Goal: Task Accomplishment & Management: Manage account settings

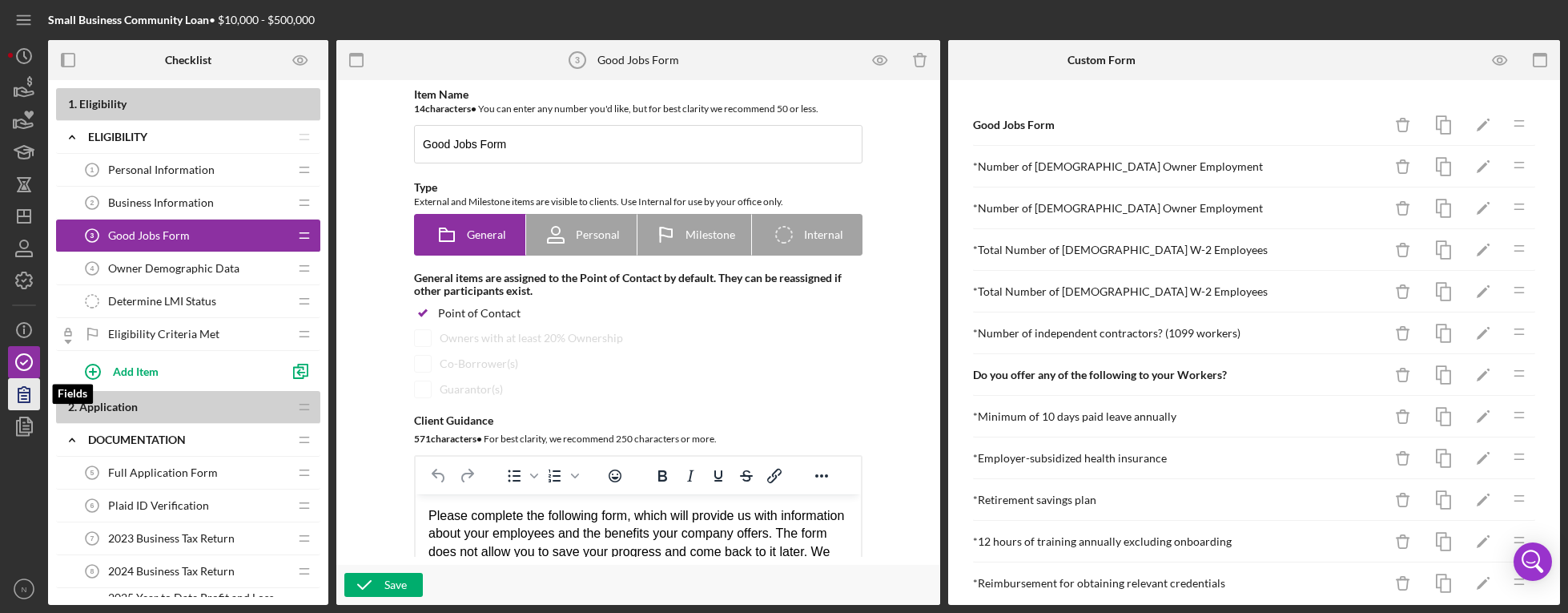
click at [22, 397] on icon "button" at bounding box center [24, 395] width 40 height 40
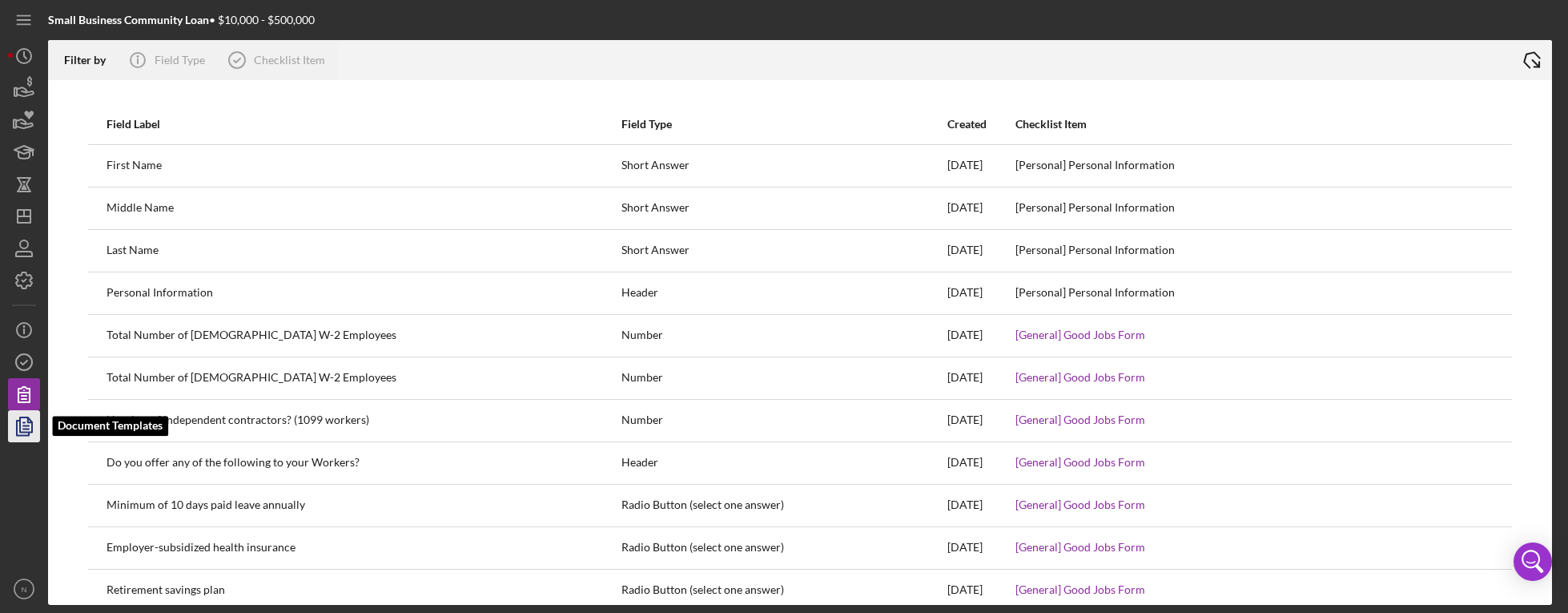
click at [18, 431] on icon "button" at bounding box center [24, 426] width 40 height 40
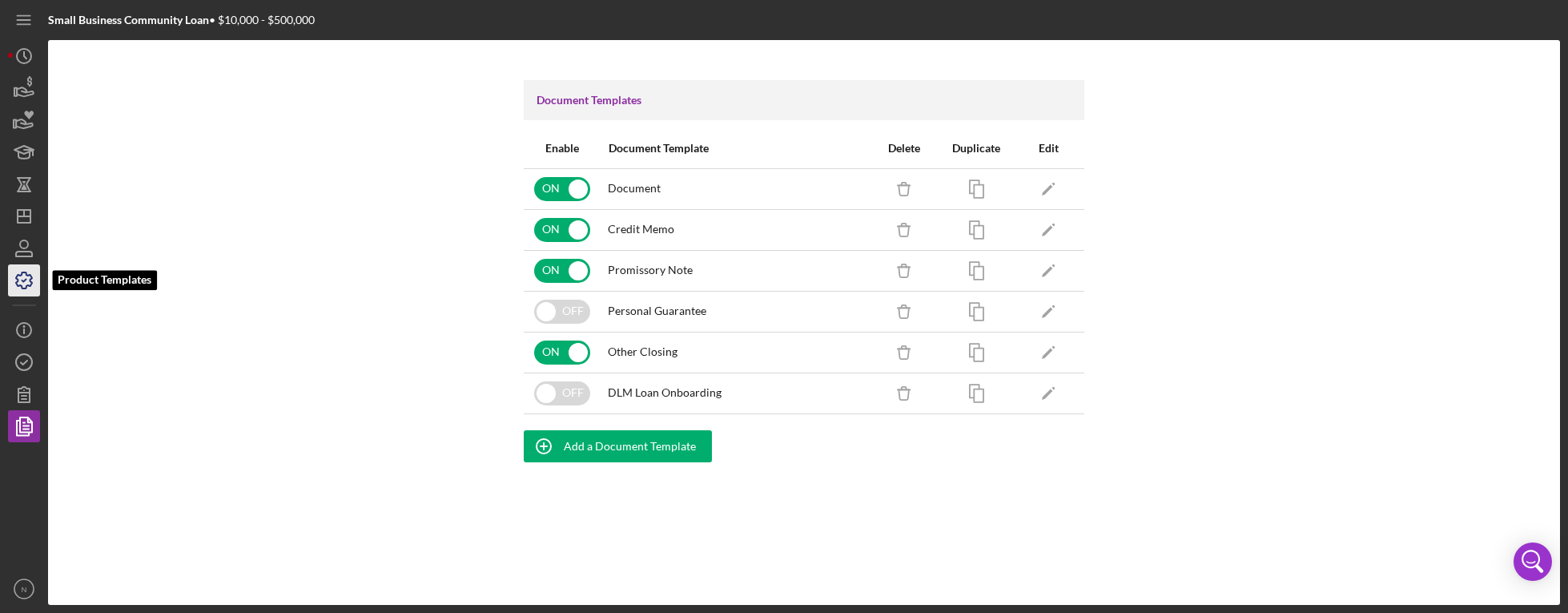
click at [36, 285] on icon "button" at bounding box center [24, 281] width 40 height 40
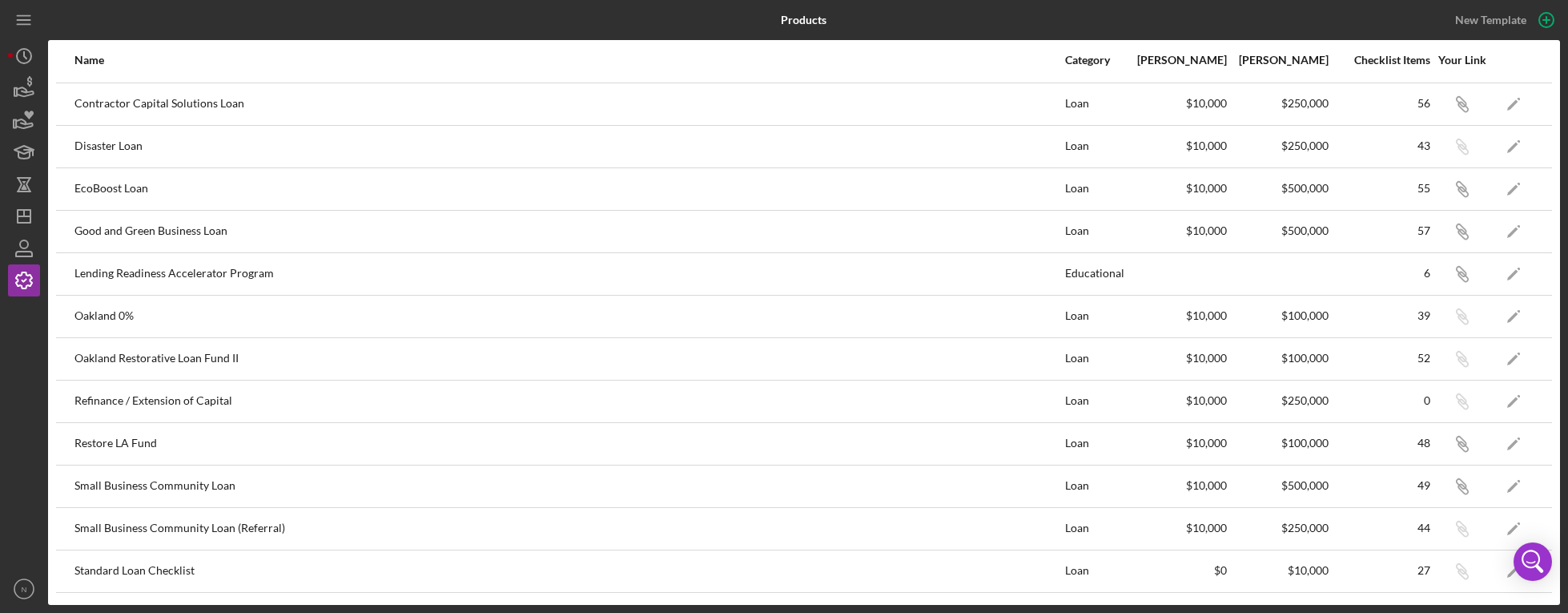
scroll to position [159, 0]
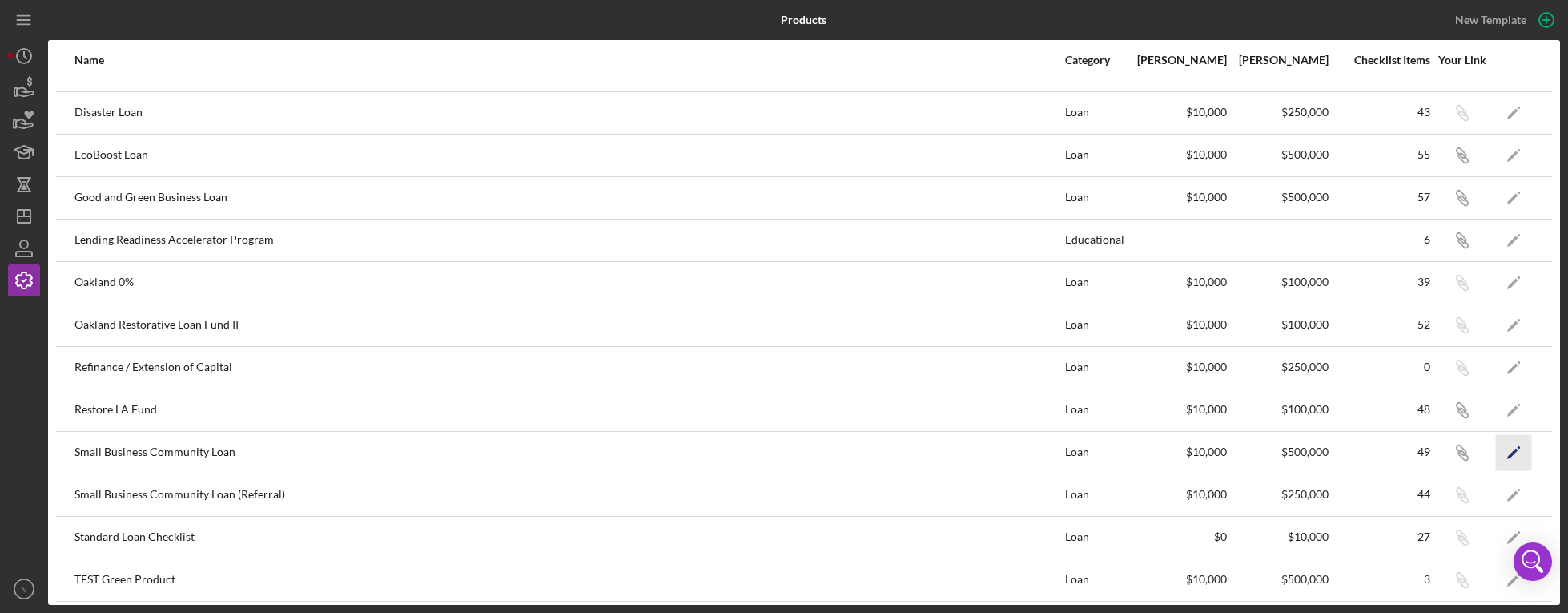
click at [1496, 448] on icon "Icon/Edit" at bounding box center [1514, 452] width 36 height 36
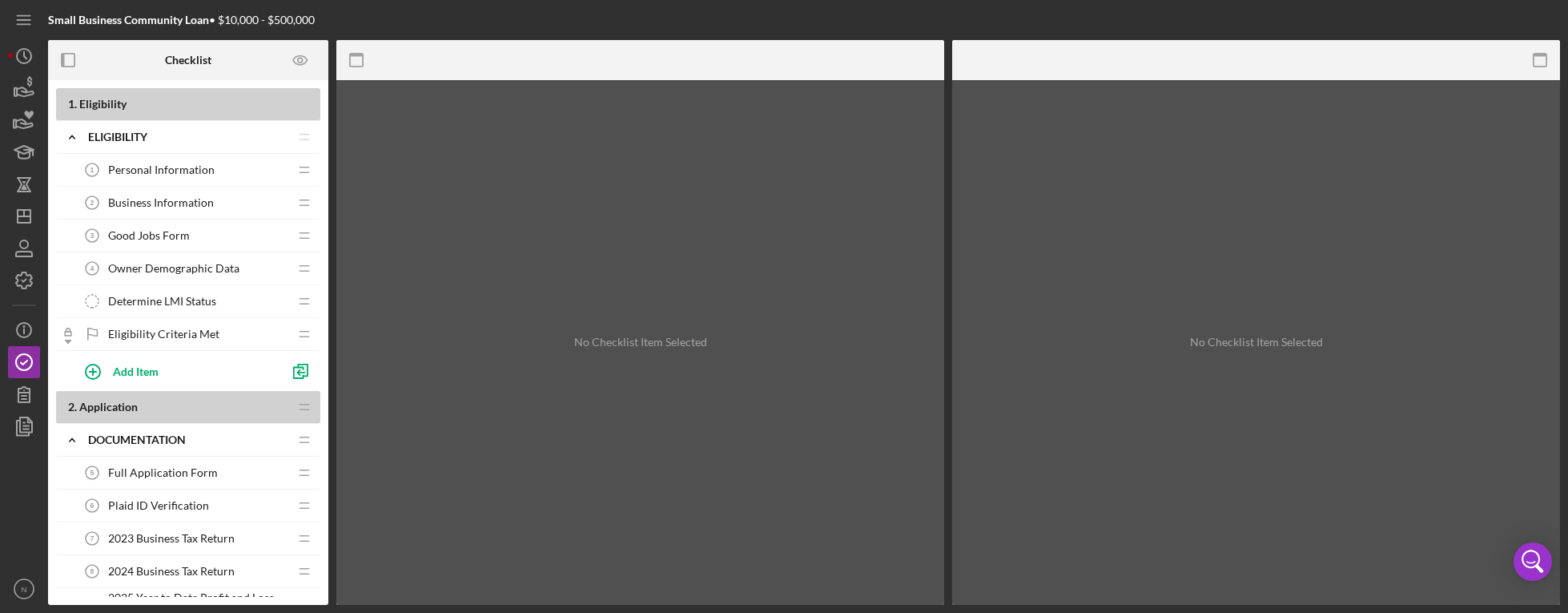
click at [164, 165] on span "Personal Information" at bounding box center [161, 170] width 106 height 12
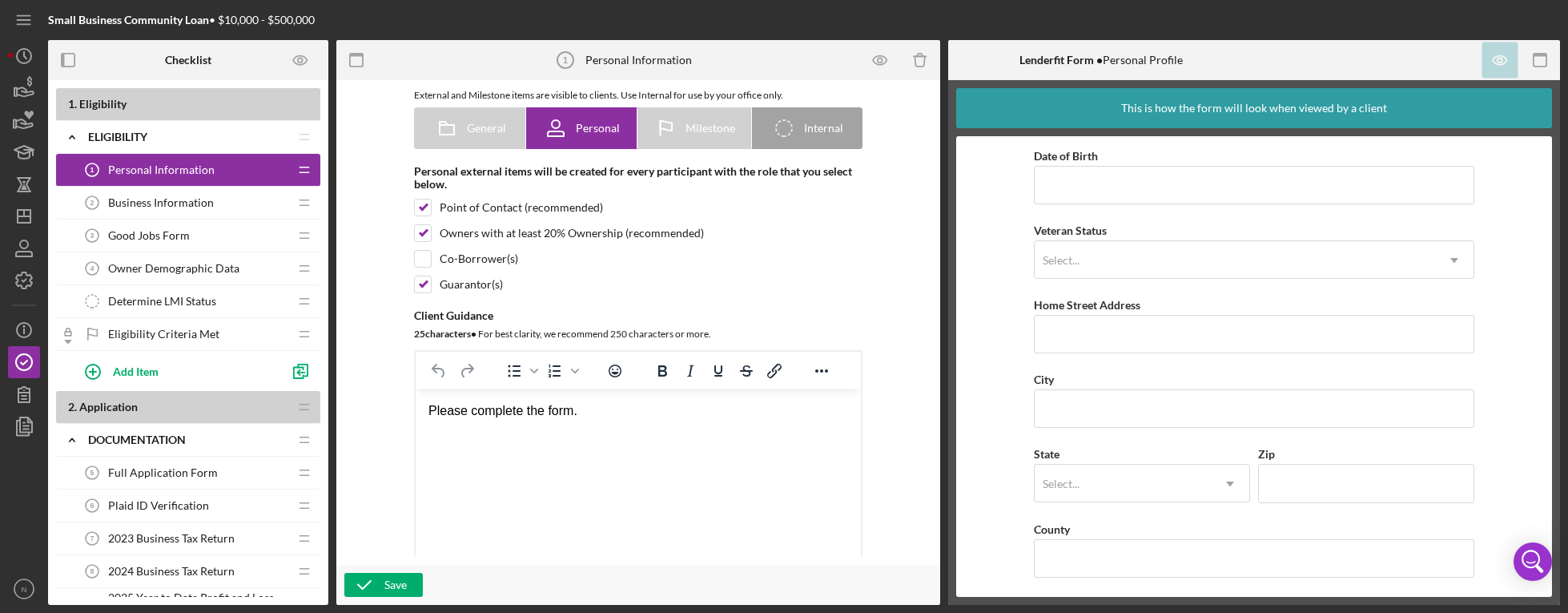
click at [165, 212] on div "Business Information 2 Business Information" at bounding box center [182, 202] width 213 height 32
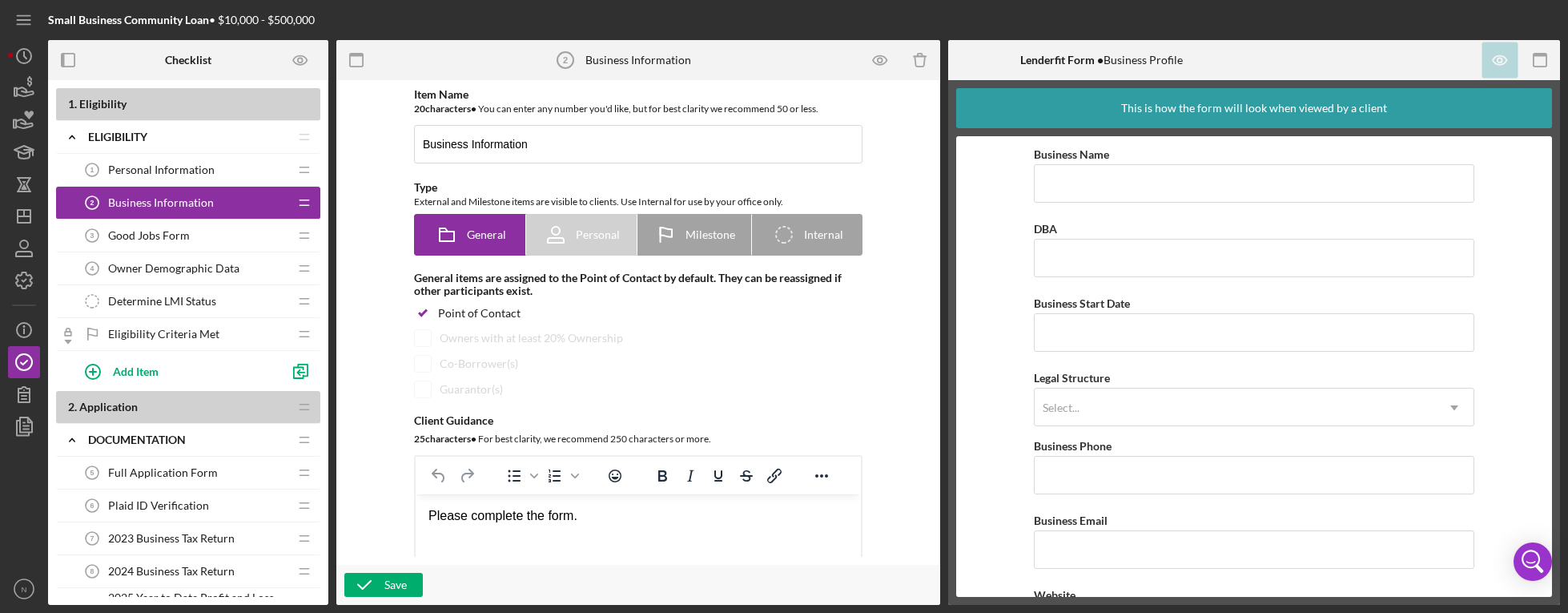
click at [160, 234] on span "Good Jobs Form" at bounding box center [148, 235] width 81 height 12
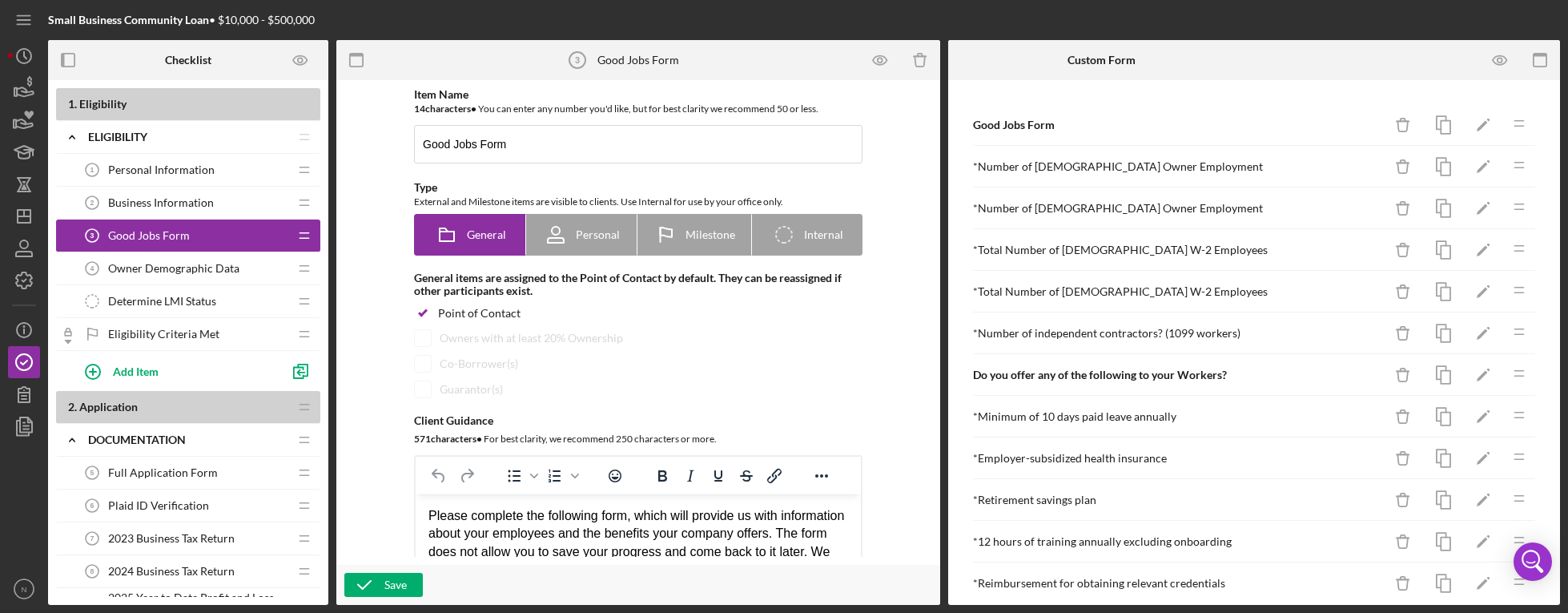
click at [185, 171] on span "Personal Information" at bounding box center [161, 170] width 106 height 12
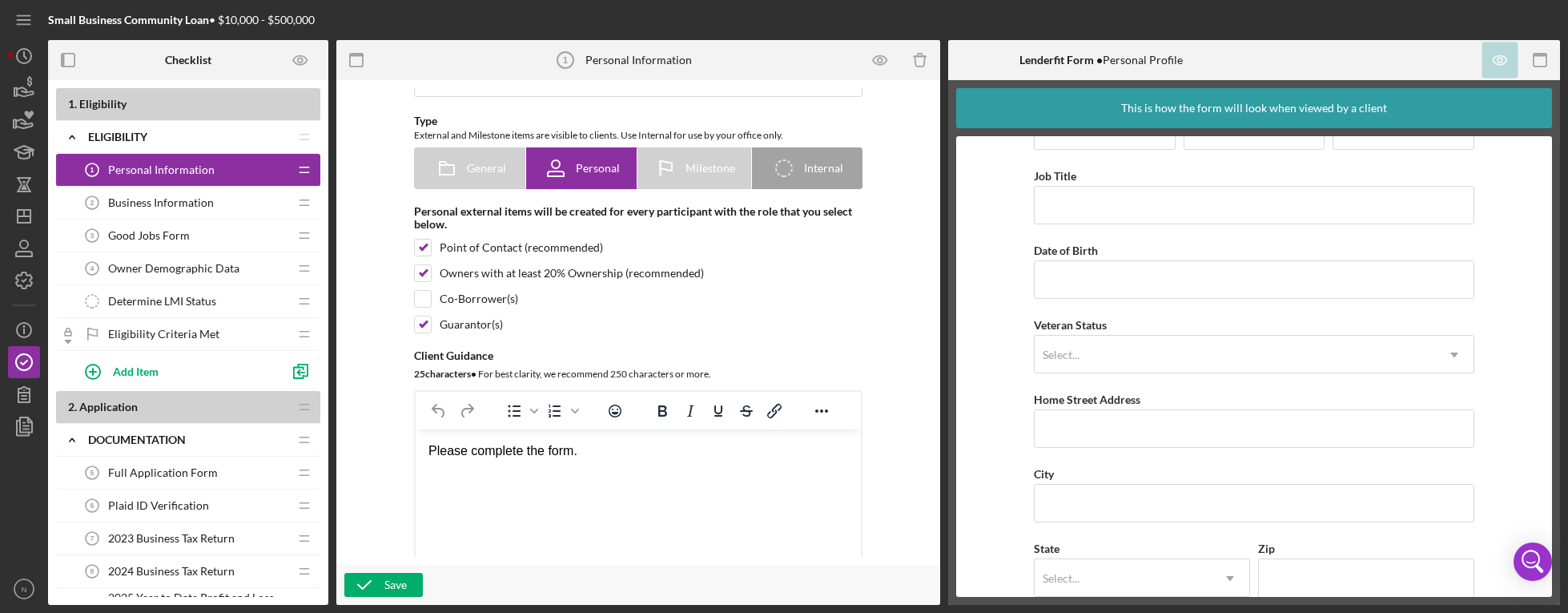
scroll to position [47, 0]
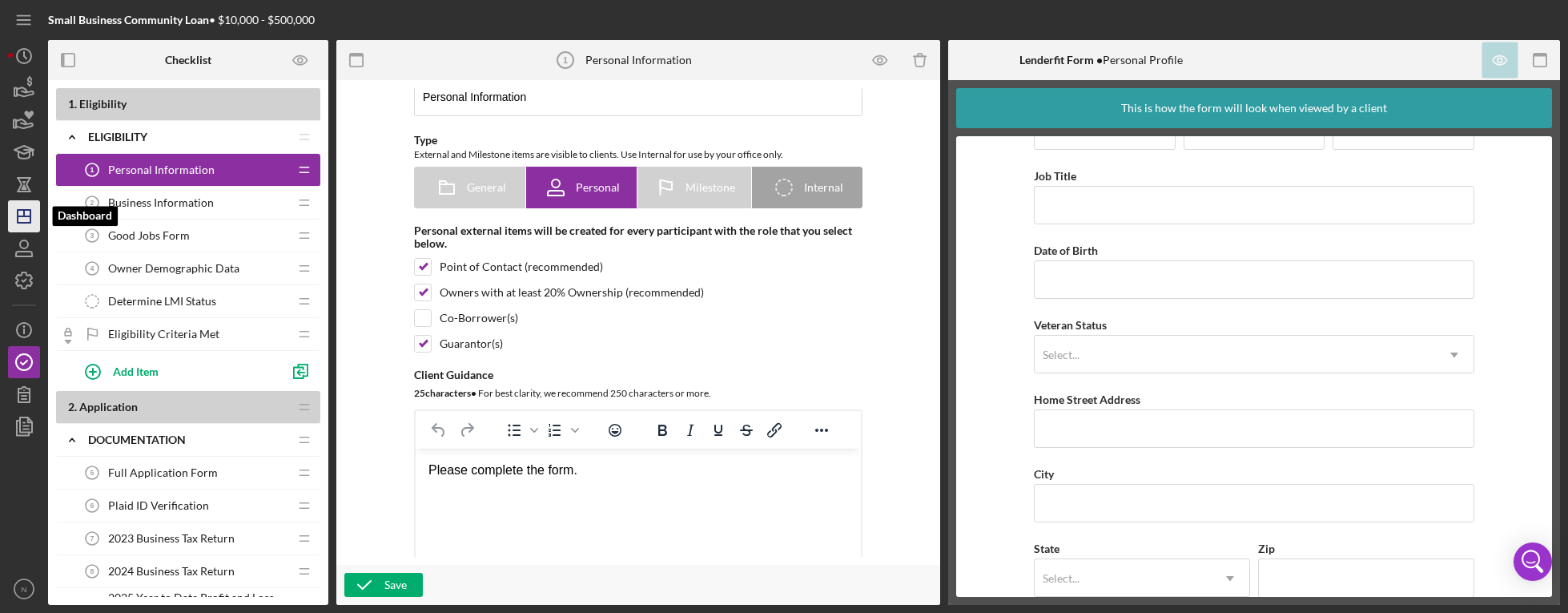
click at [17, 219] on polygon "button" at bounding box center [23, 216] width 12 height 12
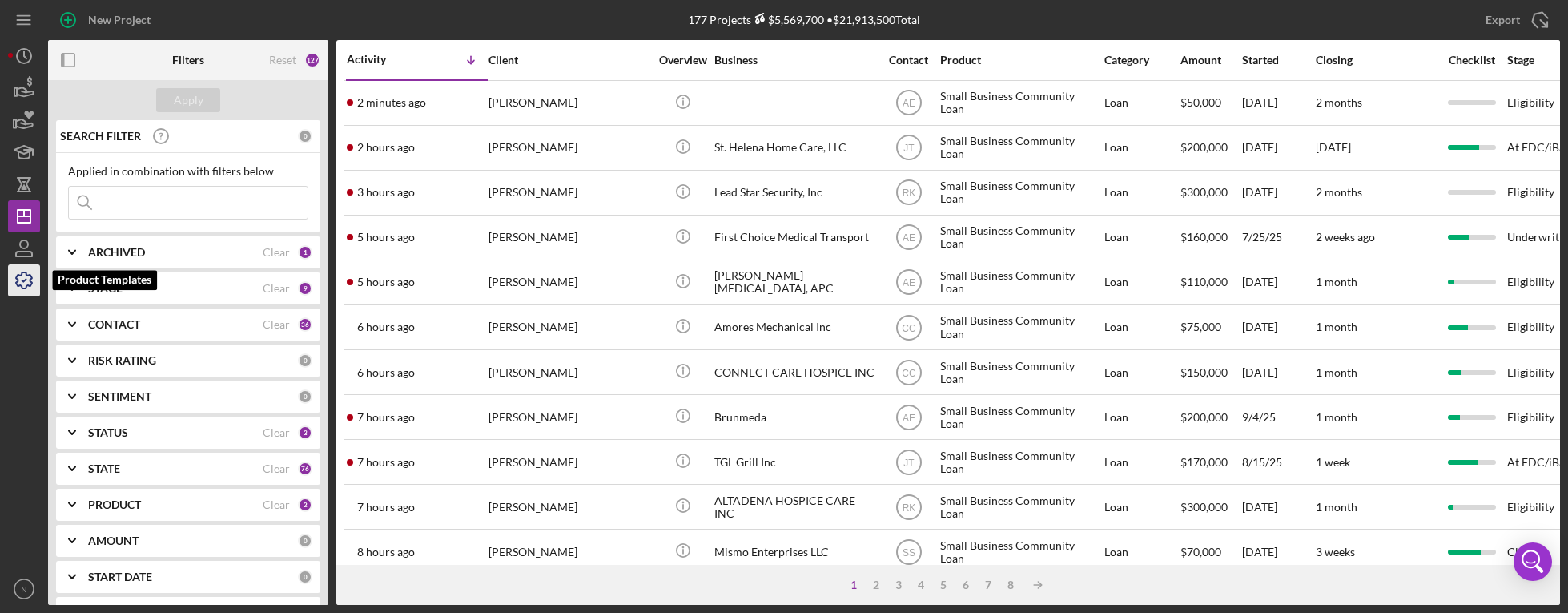
click at [21, 281] on icon "button" at bounding box center [24, 281] width 40 height 40
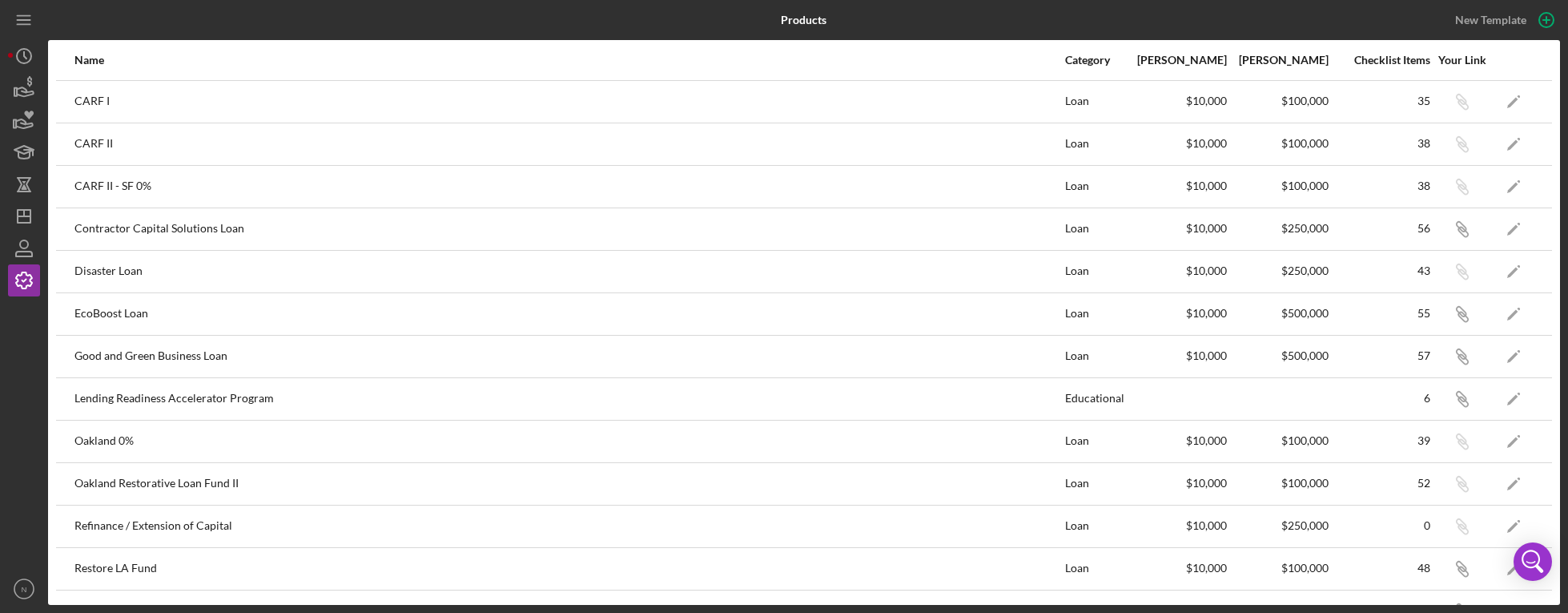
scroll to position [159, 0]
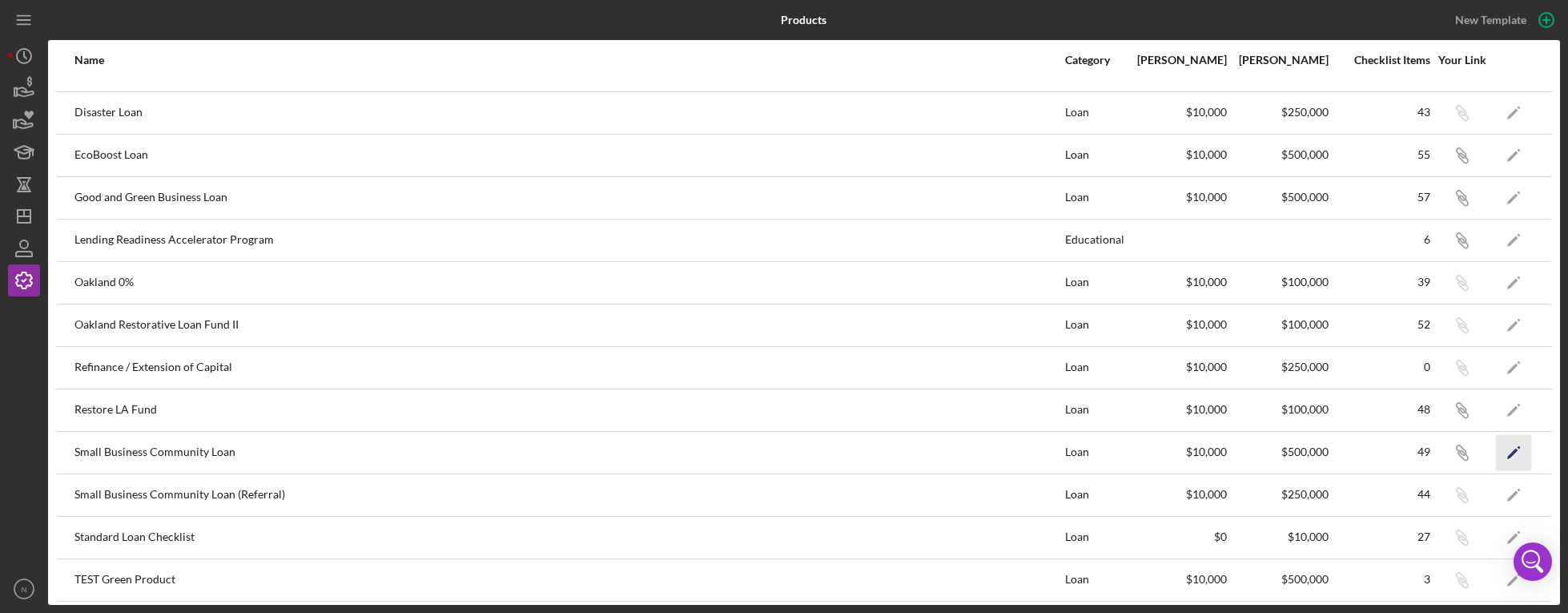
click at [1498, 456] on icon "Icon/Edit" at bounding box center [1514, 452] width 36 height 36
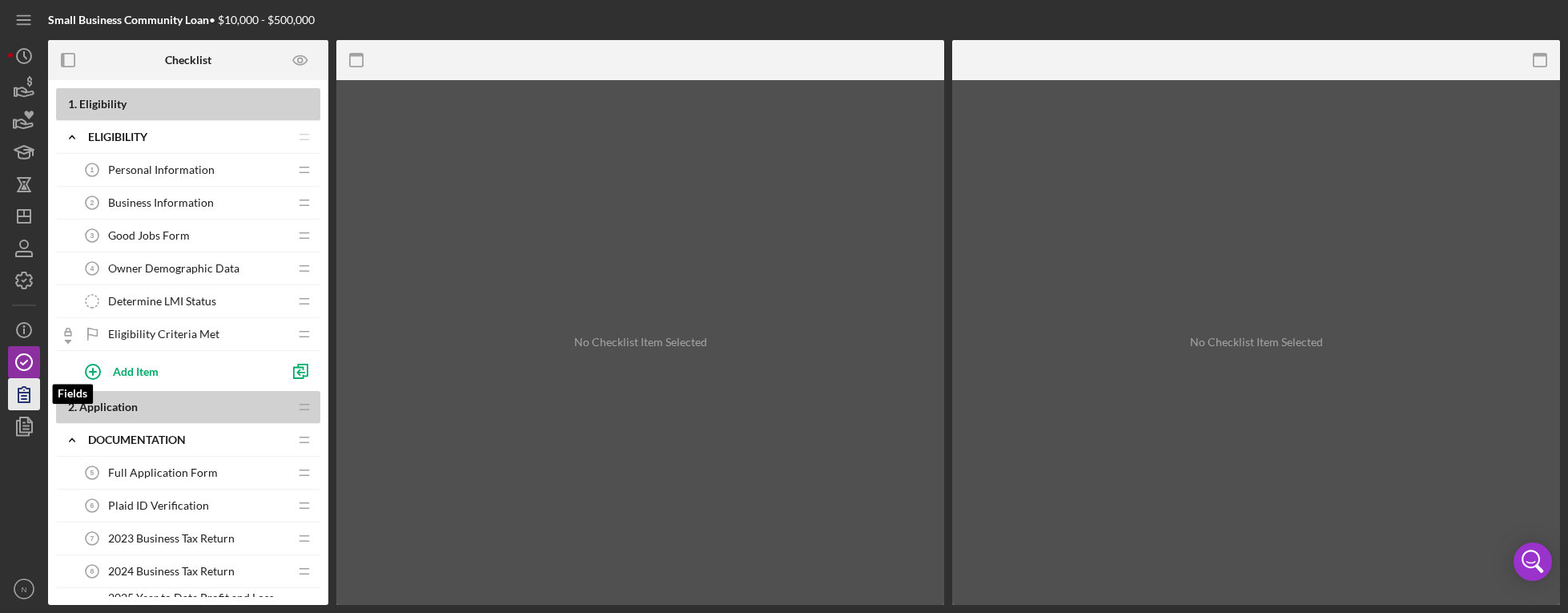
click at [24, 401] on icon "button" at bounding box center [24, 395] width 11 height 15
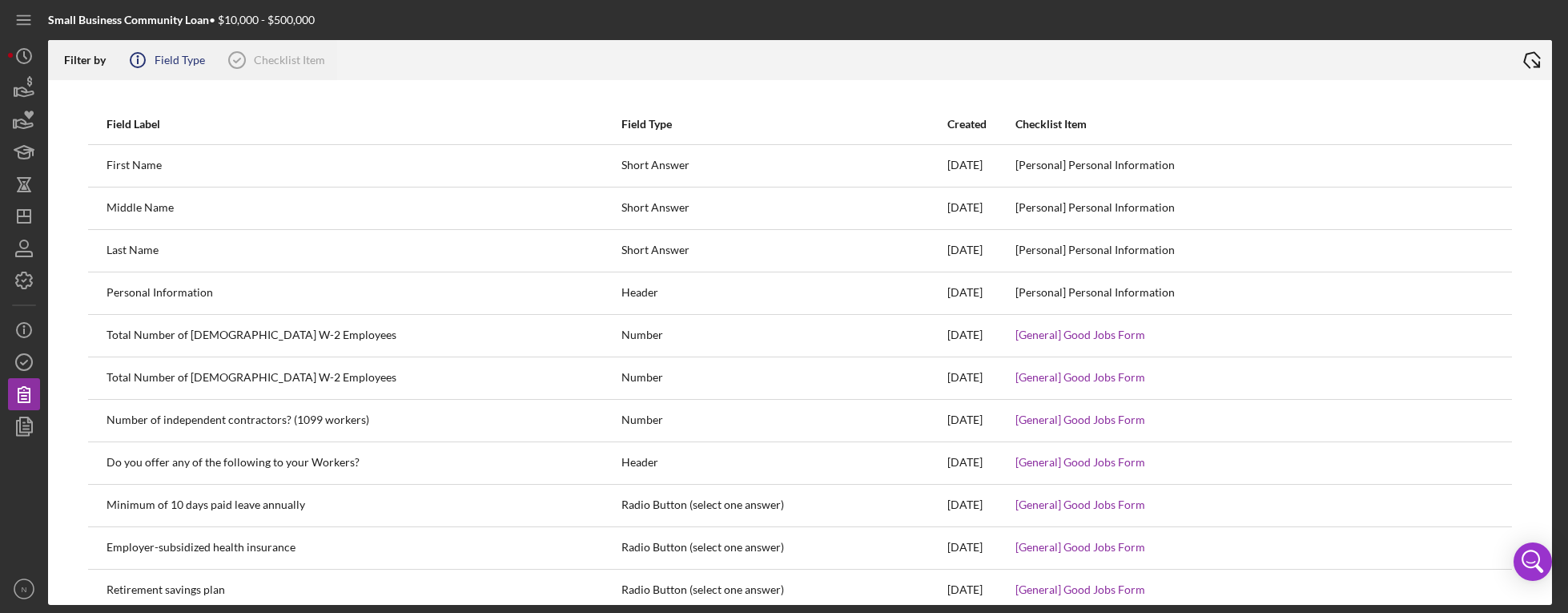
click at [159, 69] on div "Icon/Info Field Type" at bounding box center [161, 60] width 87 height 40
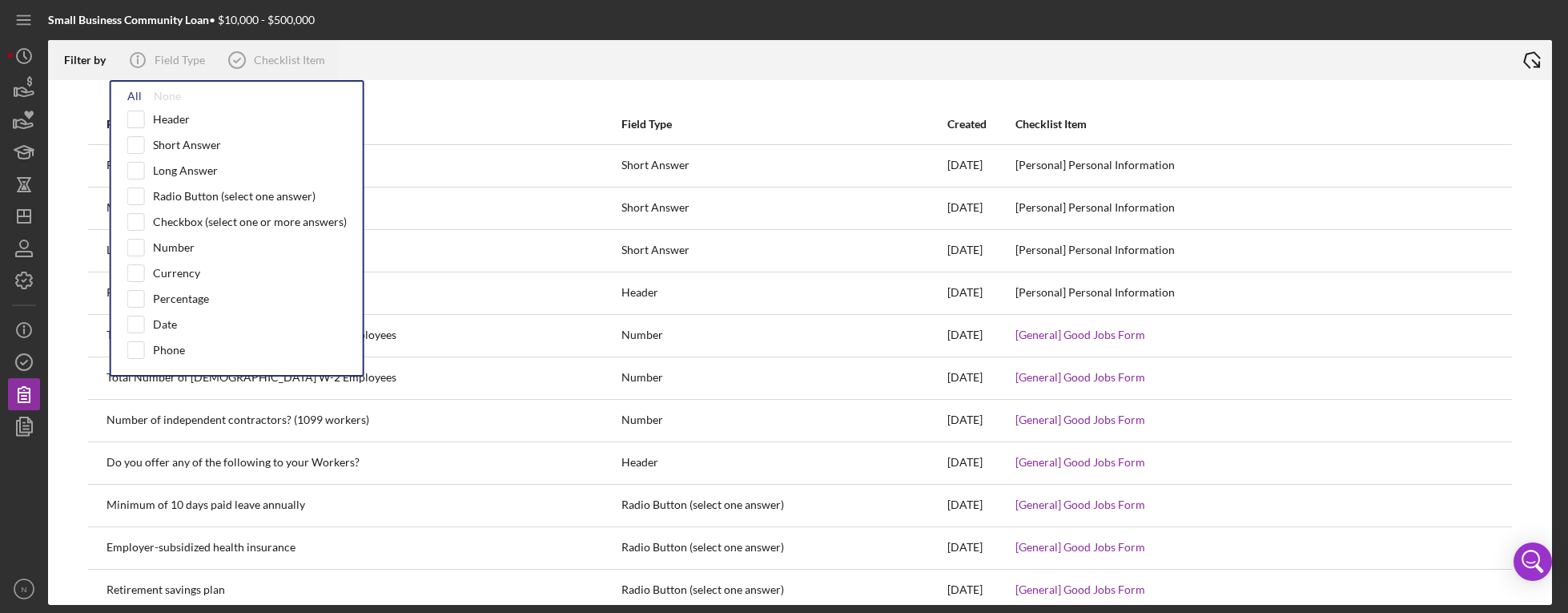
click at [135, 99] on div "All" at bounding box center [134, 96] width 14 height 12
checkbox input "true"
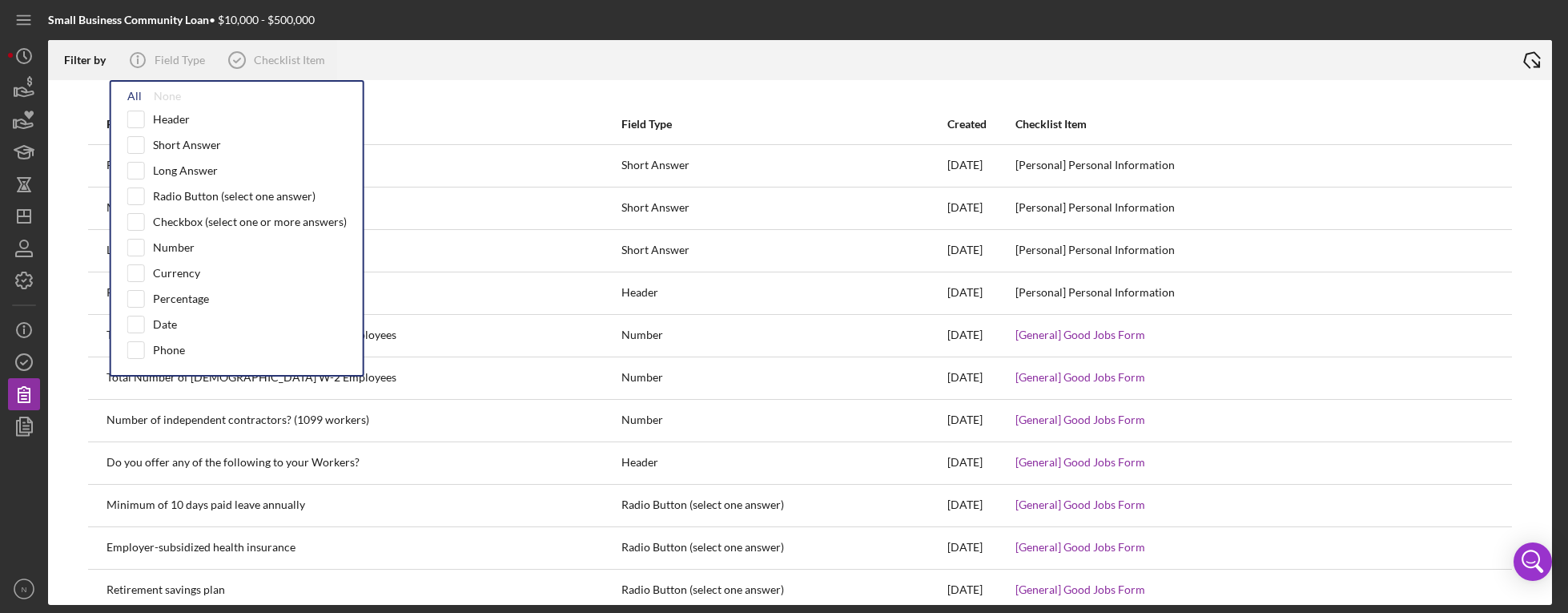
checkbox input "true"
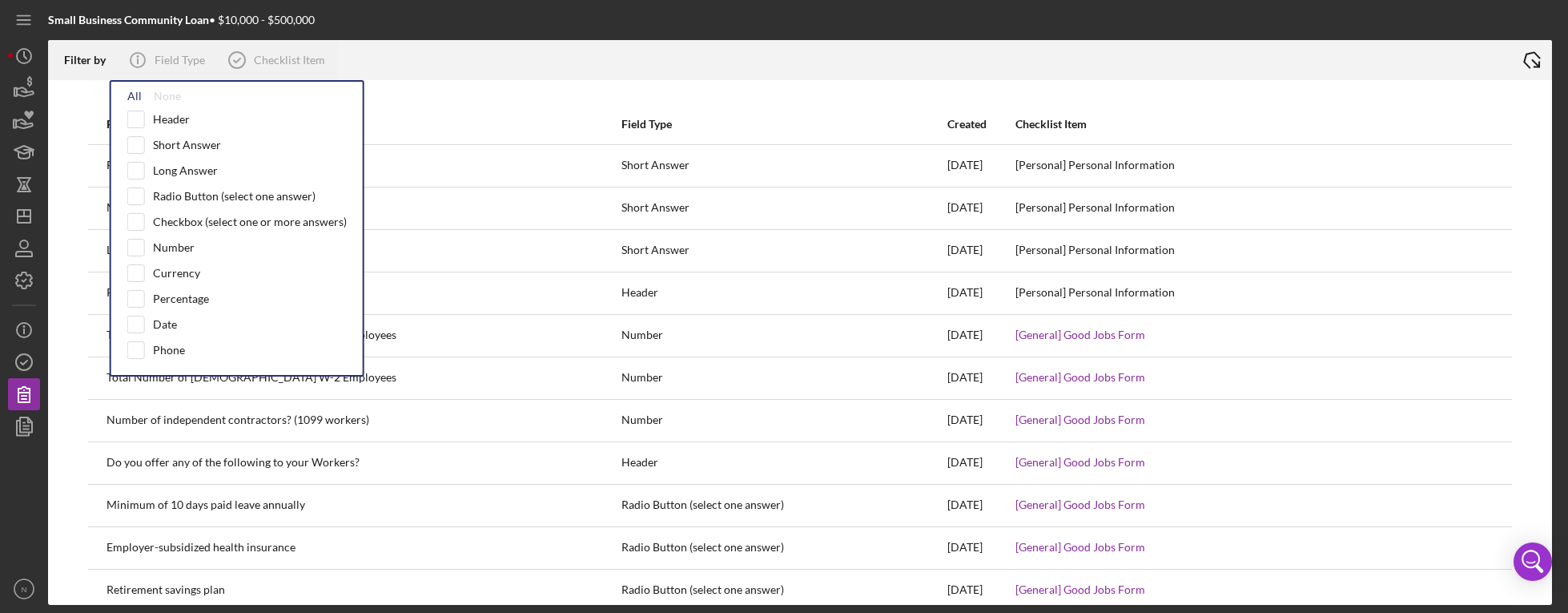
checkbox input "true"
click at [262, 52] on div "Checklist Item" at bounding box center [271, 60] width 108 height 40
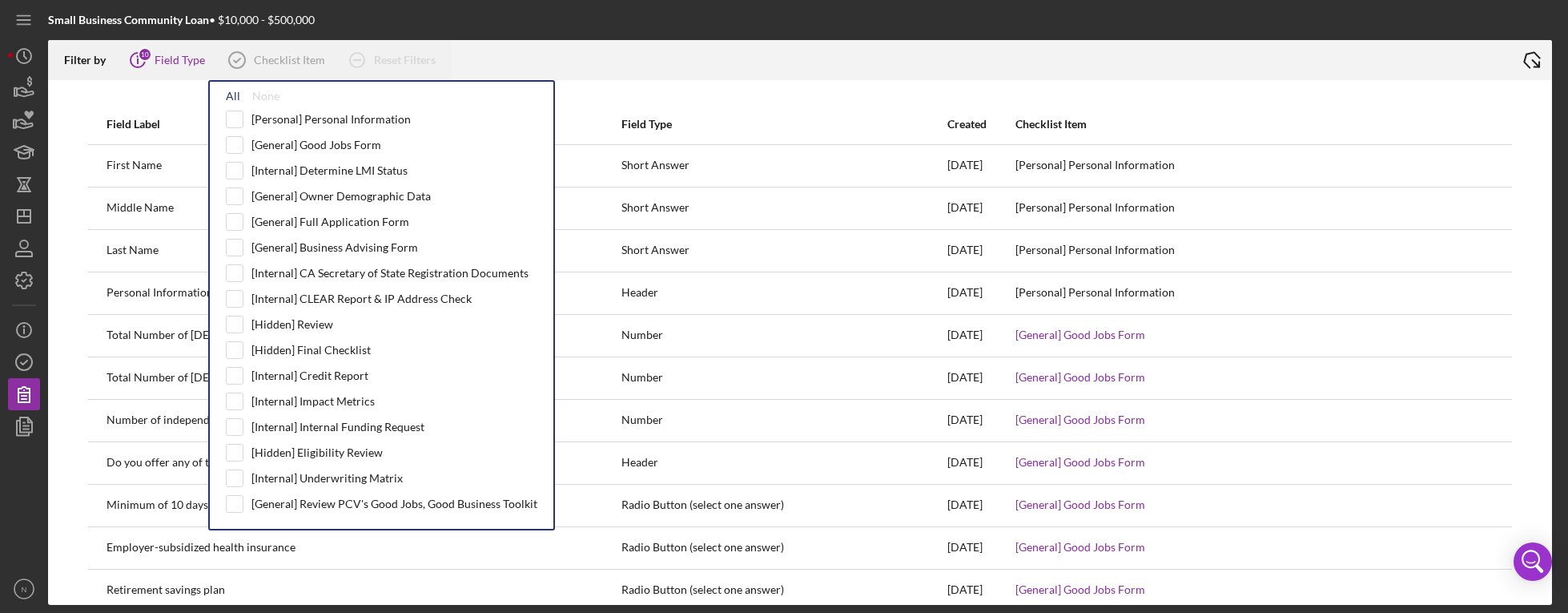
click at [233, 92] on div "All" at bounding box center [233, 96] width 14 height 12
checkbox input "true"
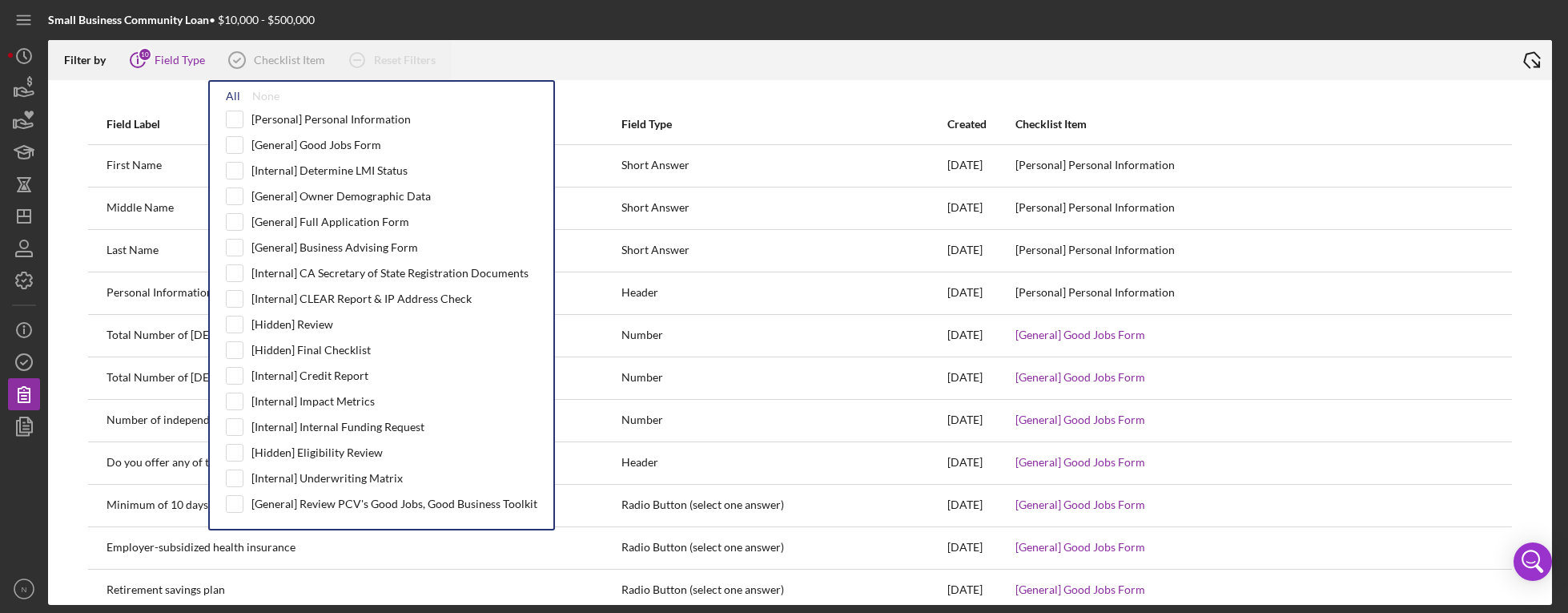
checkbox input "true"
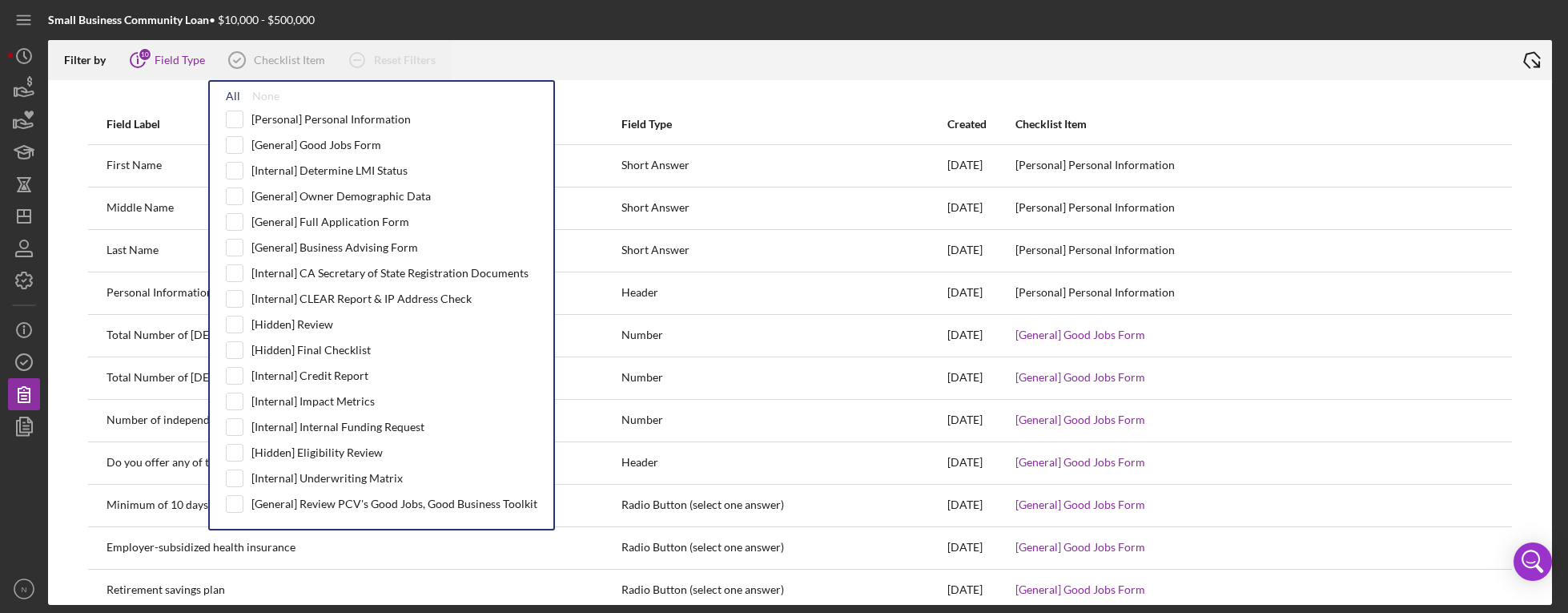
checkbox input "true"
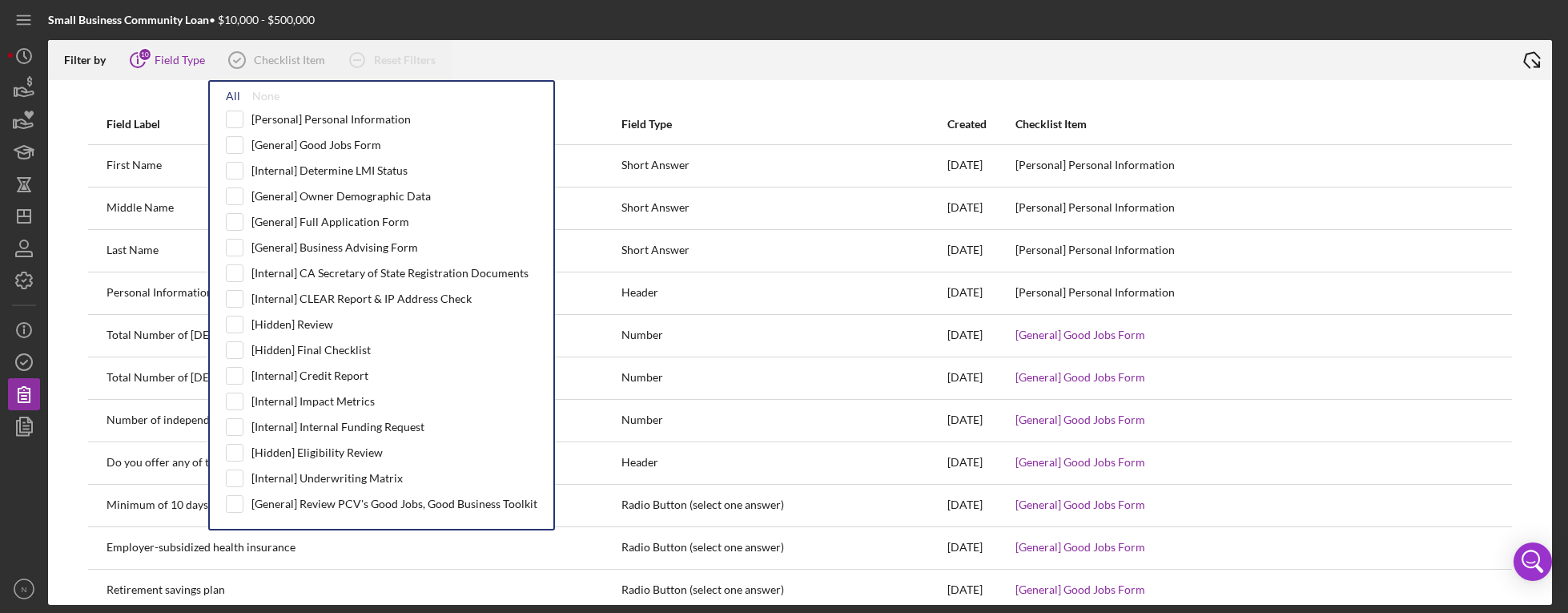
checkbox input "true"
click at [626, 47] on div at bounding box center [982, 60] width 1061 height 40
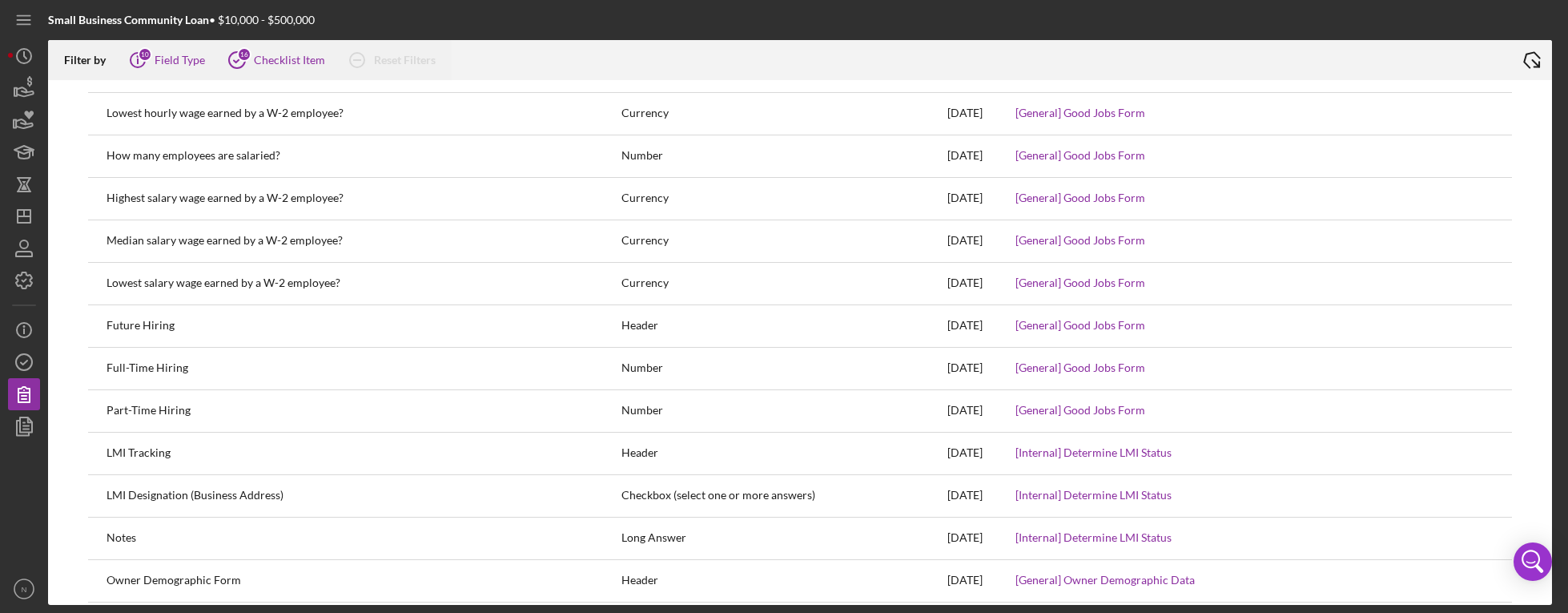
scroll to position [1602, 0]
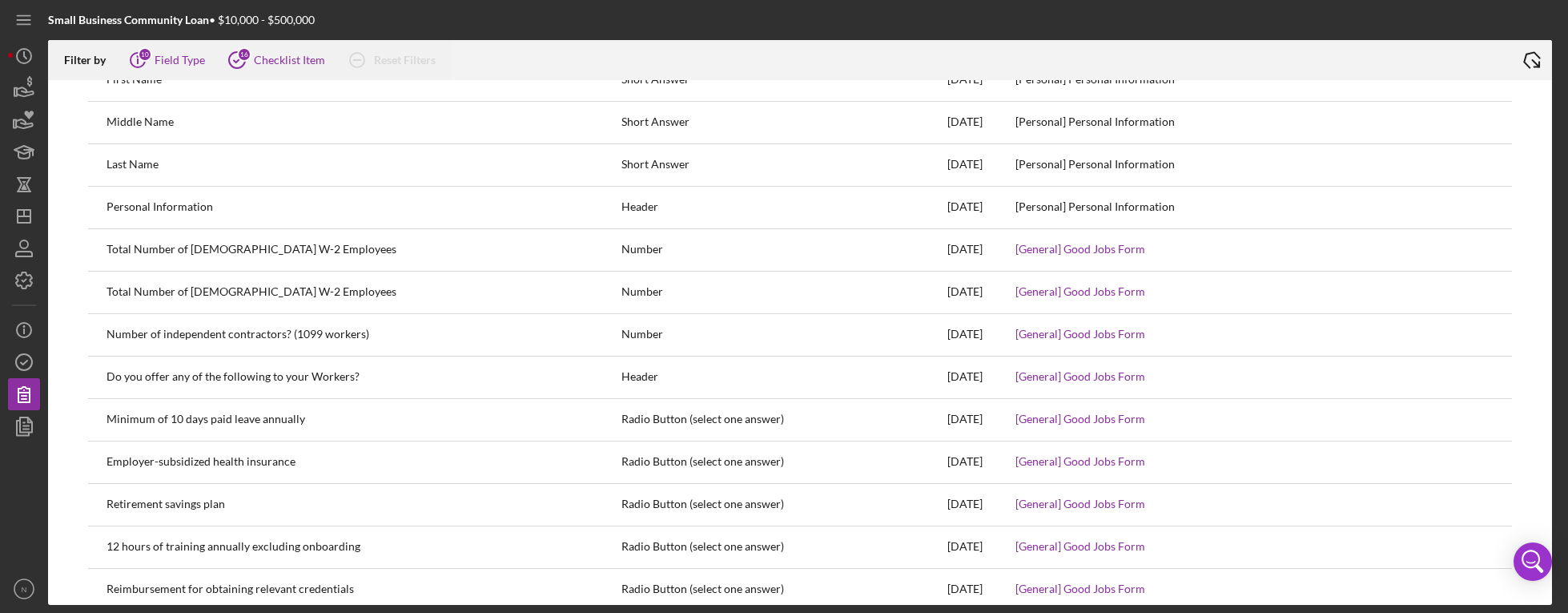
scroll to position [0, 0]
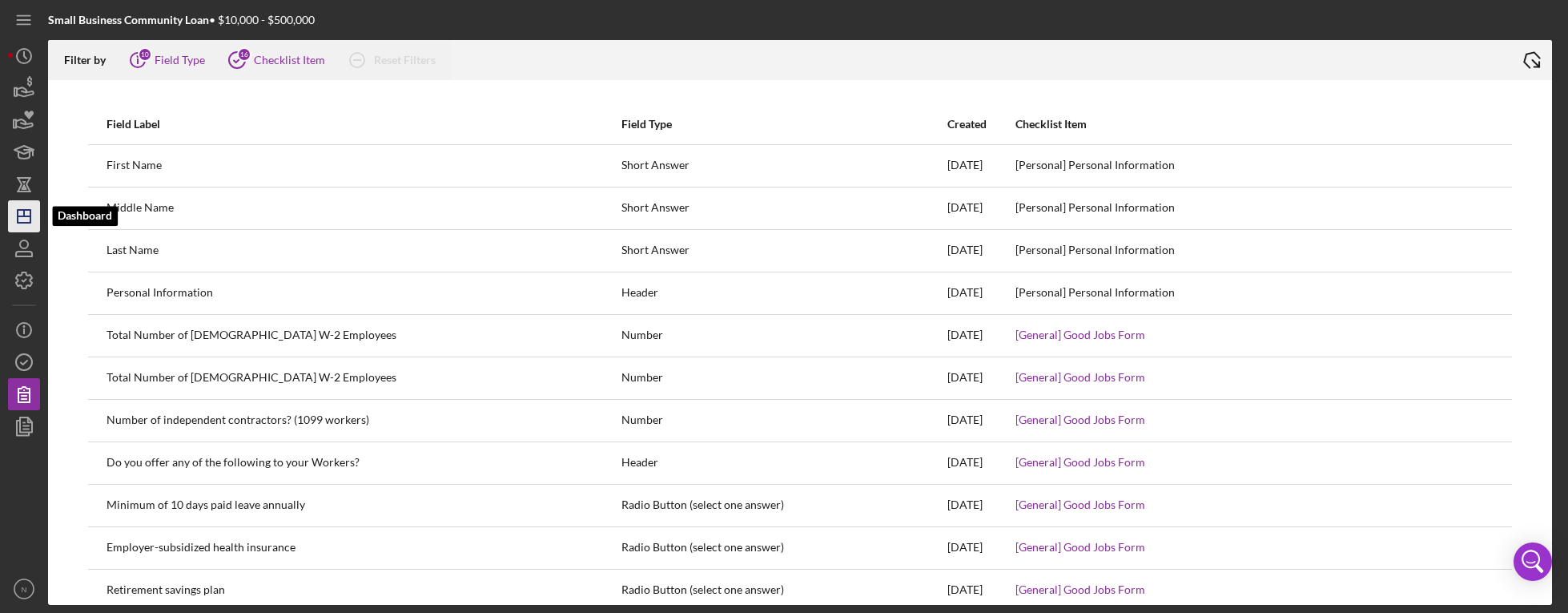
click at [22, 220] on icon "Icon/Dashboard" at bounding box center [24, 216] width 40 height 40
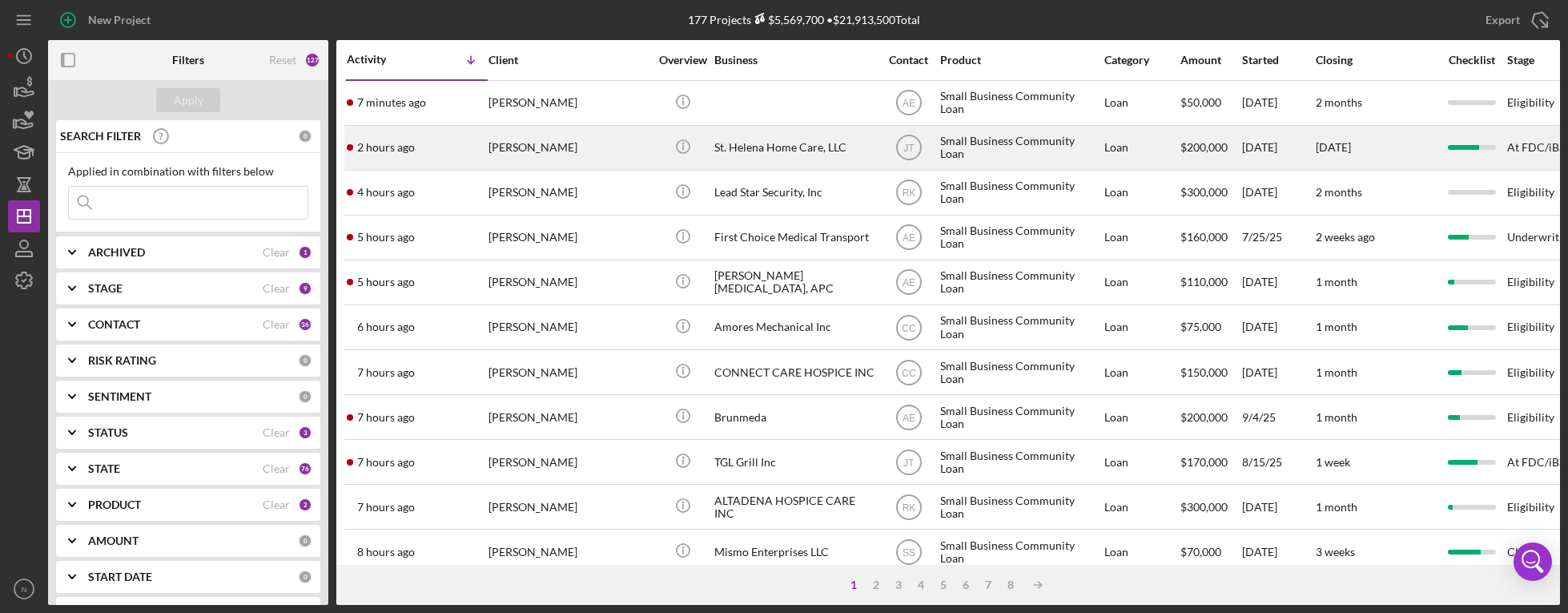
click at [517, 150] on div "[PERSON_NAME]" at bounding box center [568, 148] width 160 height 42
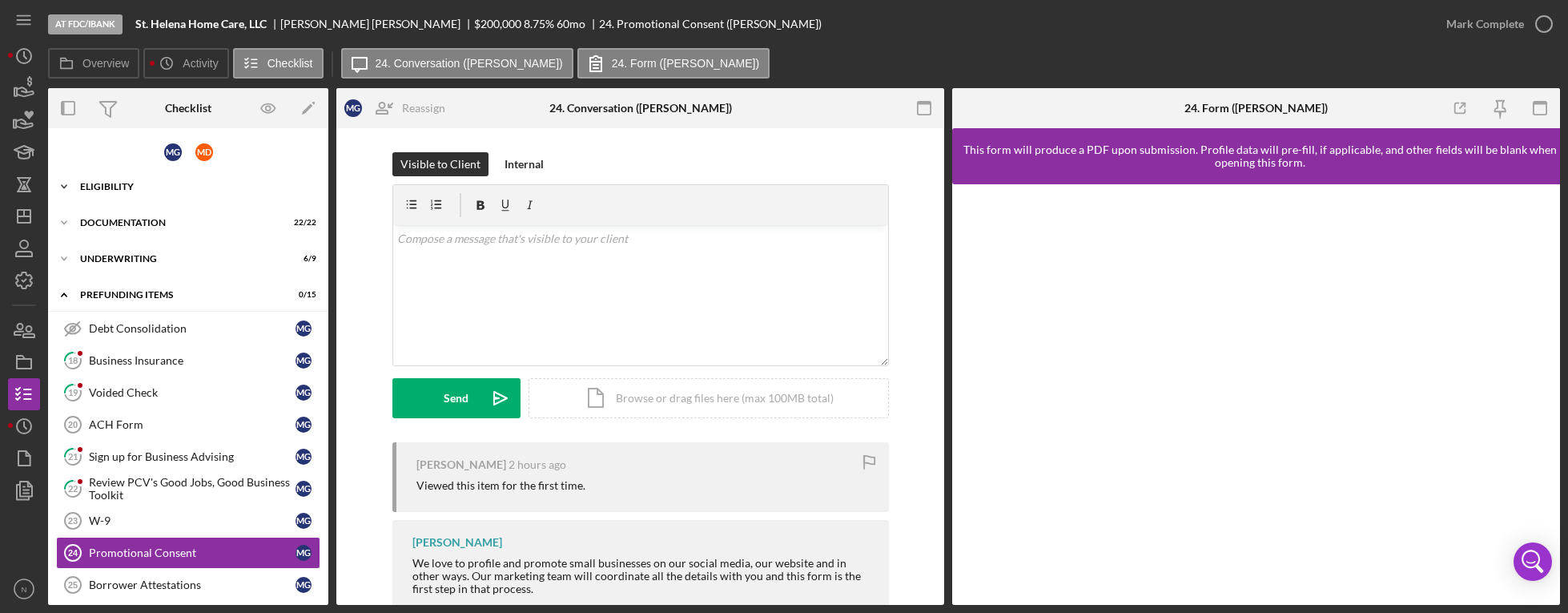
click at [64, 189] on icon "Icon/Expander" at bounding box center [63, 186] width 32 height 32
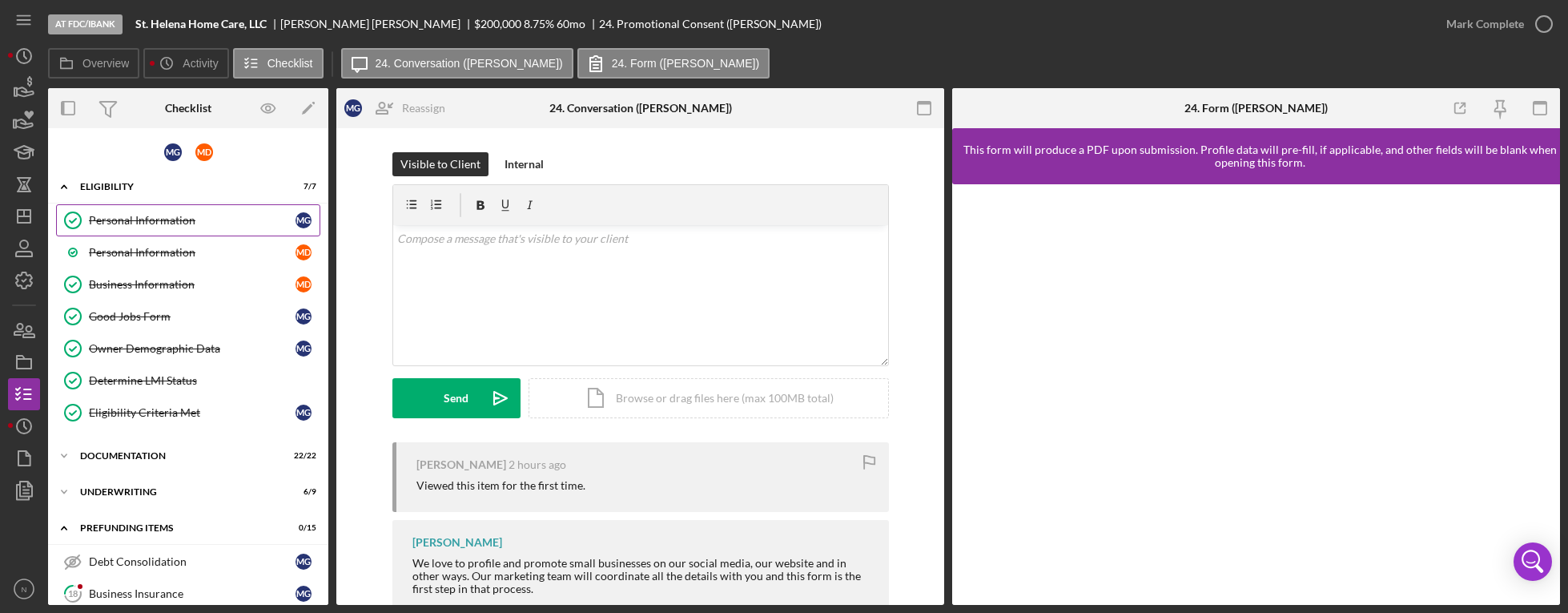
click at [232, 221] on div "Personal Information" at bounding box center [192, 219] width 207 height 12
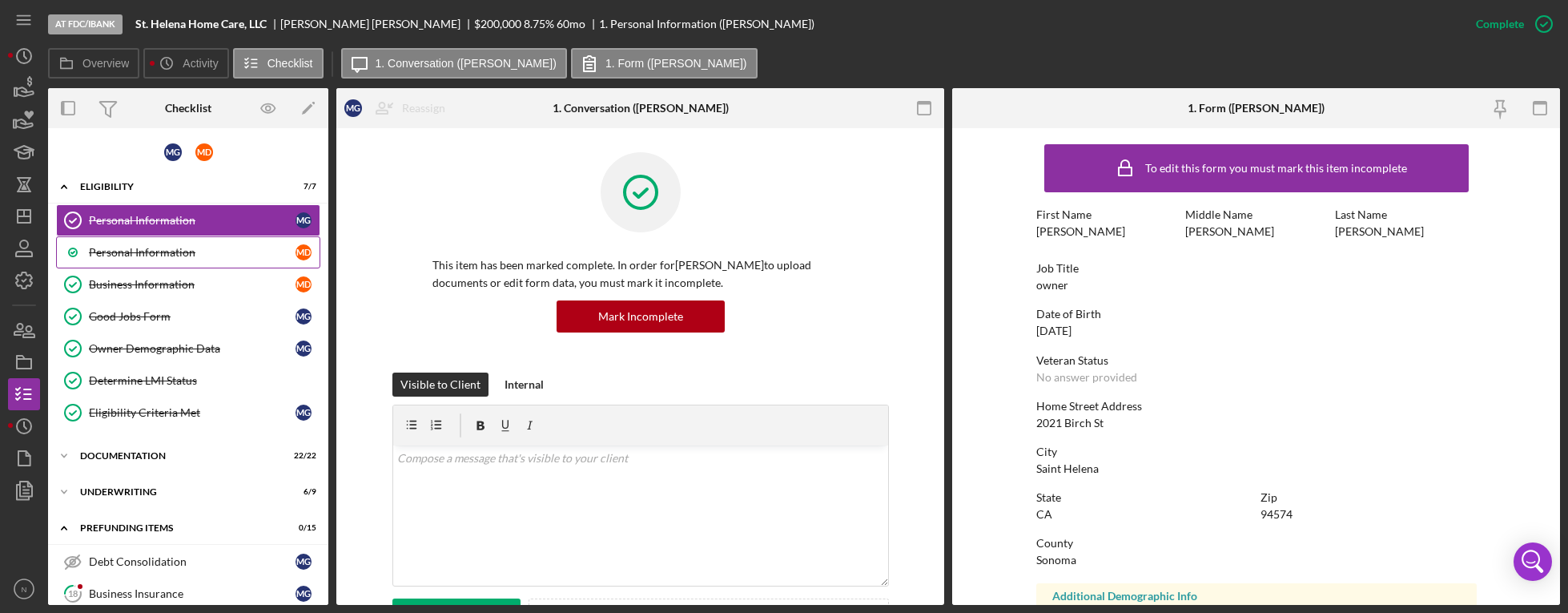
click at [216, 252] on div "Personal Information" at bounding box center [192, 252] width 207 height 12
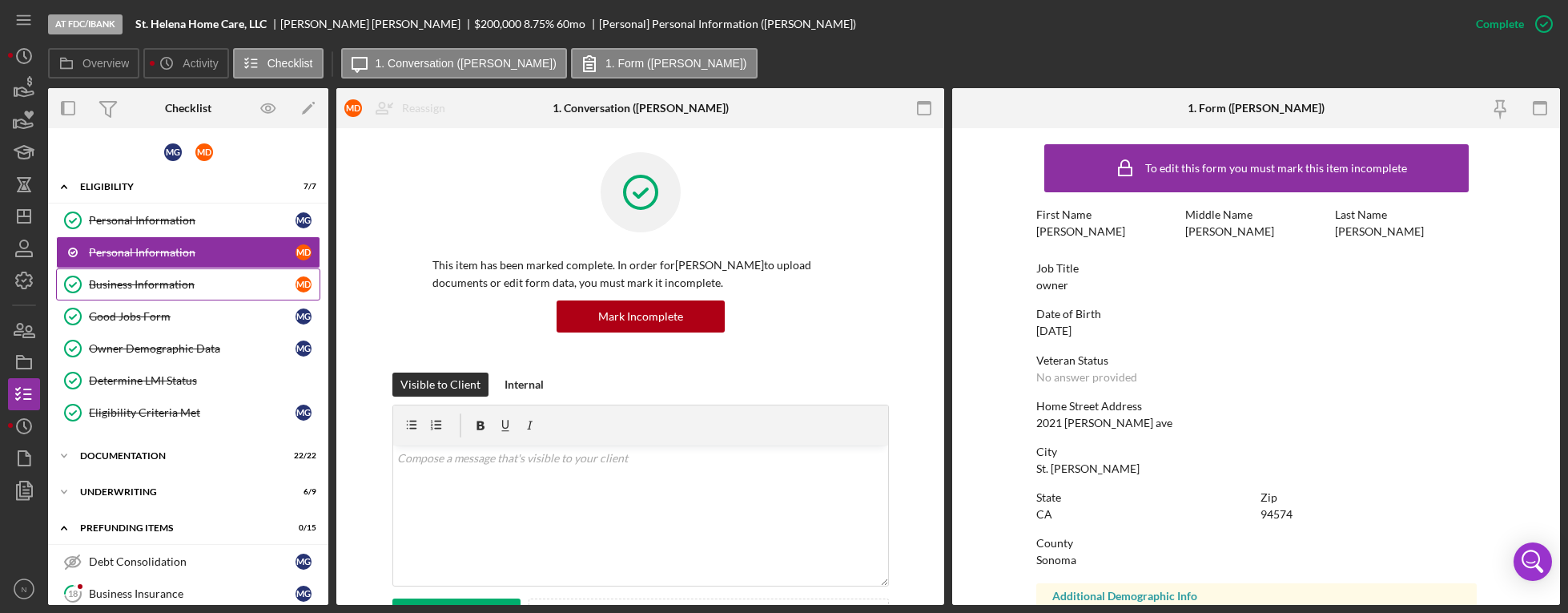
click at [205, 284] on div "Business Information" at bounding box center [192, 284] width 207 height 12
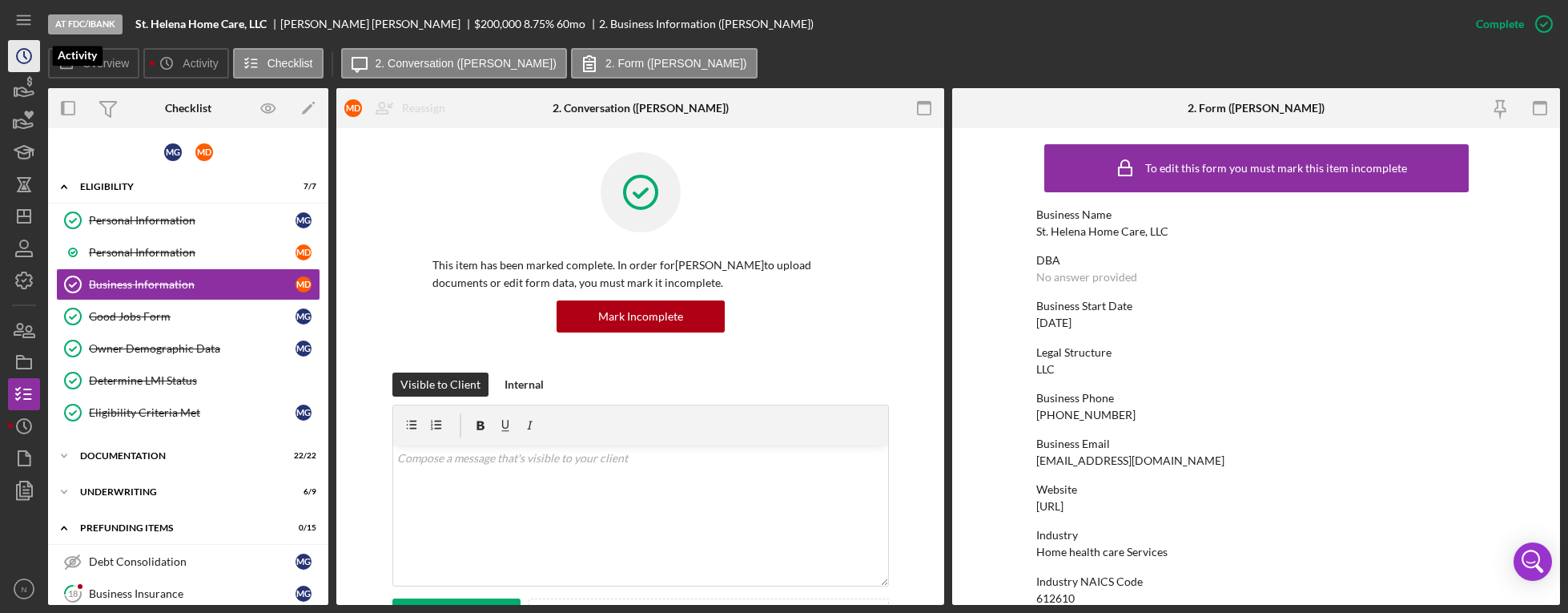
click at [19, 61] on circle "button" at bounding box center [24, 56] width 14 height 14
